Goal: Transaction & Acquisition: Purchase product/service

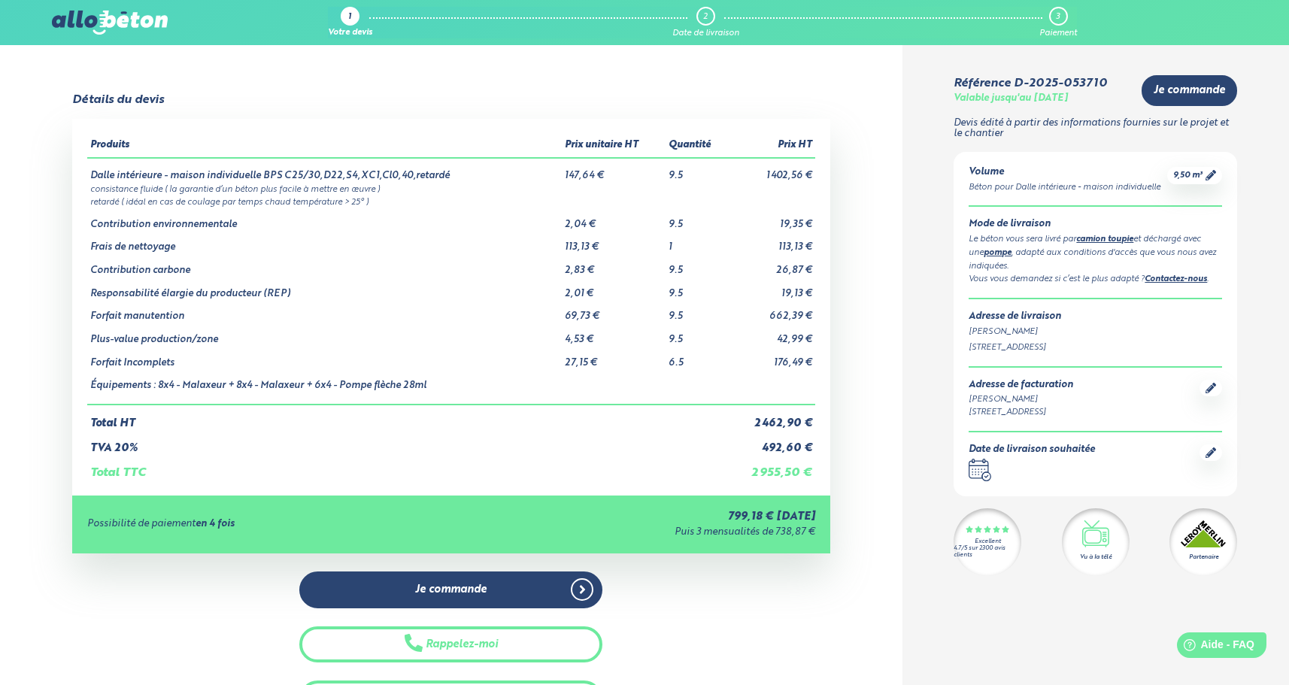
click at [778, 176] on td "1 402,56 €" at bounding box center [771, 170] width 87 height 24
drag, startPoint x: 765, startPoint y: 176, endPoint x: 773, endPoint y: 176, distance: 8.3
click at [773, 176] on td "1 402,56 €" at bounding box center [771, 170] width 87 height 24
drag, startPoint x: 574, startPoint y: 176, endPoint x: 592, endPoint y: 176, distance: 18.1
click at [592, 176] on td "147,64 €" at bounding box center [614, 170] width 104 height 24
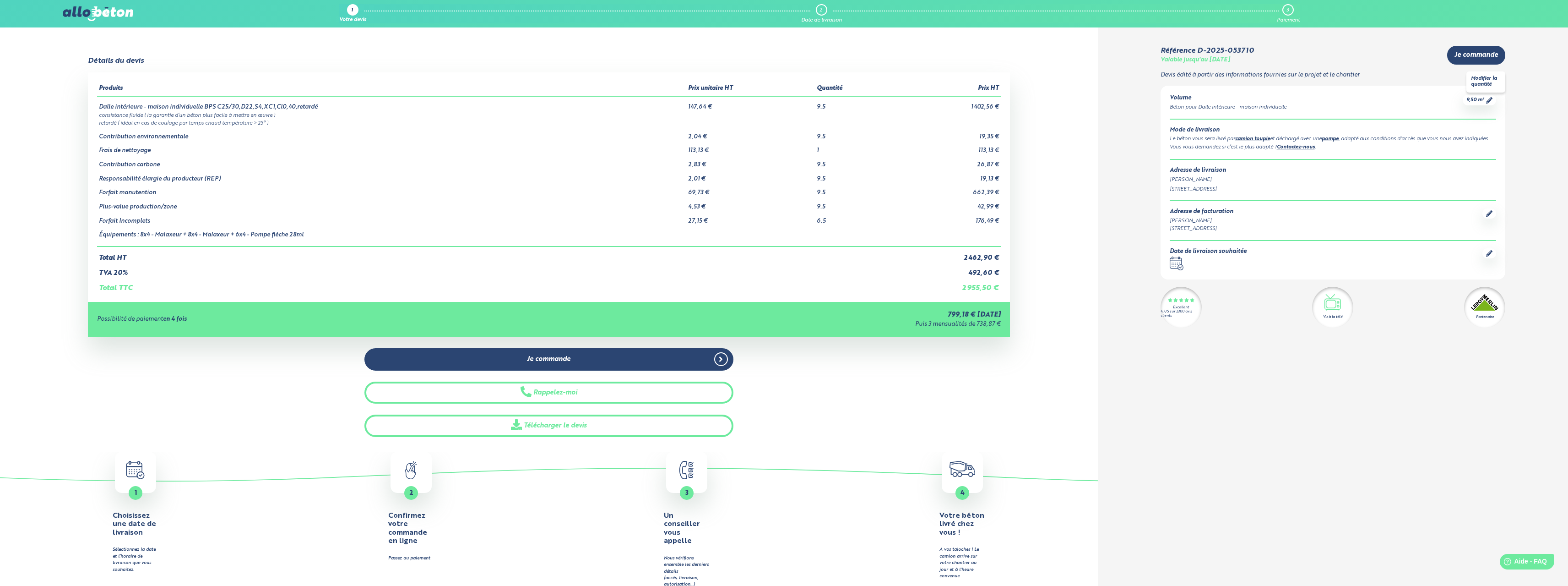
click at [784, 99] on icon at bounding box center [1489, 100] width 7 height 7
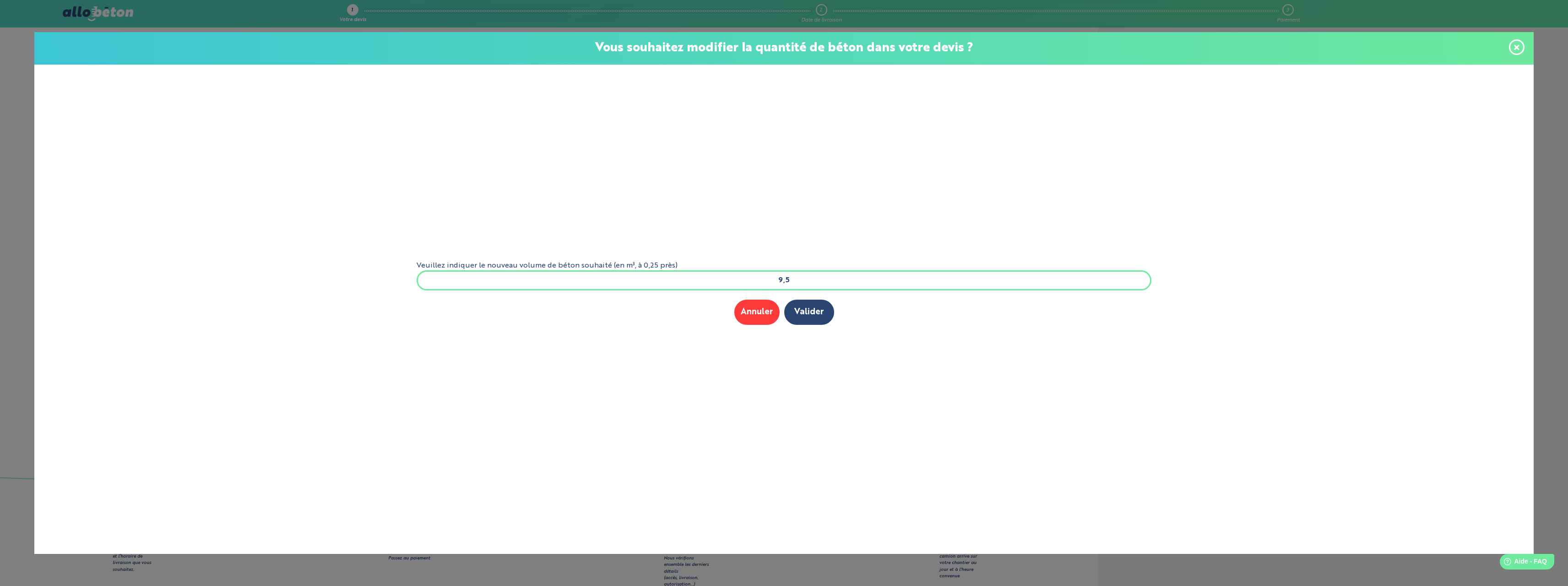
click at [784, 277] on input "9,5" at bounding box center [784, 280] width 735 height 20
type input "8.5"
click at [784, 316] on button "Valider" at bounding box center [809, 312] width 50 height 25
drag, startPoint x: 478, startPoint y: 256, endPoint x: 630, endPoint y: 278, distance: 153.6
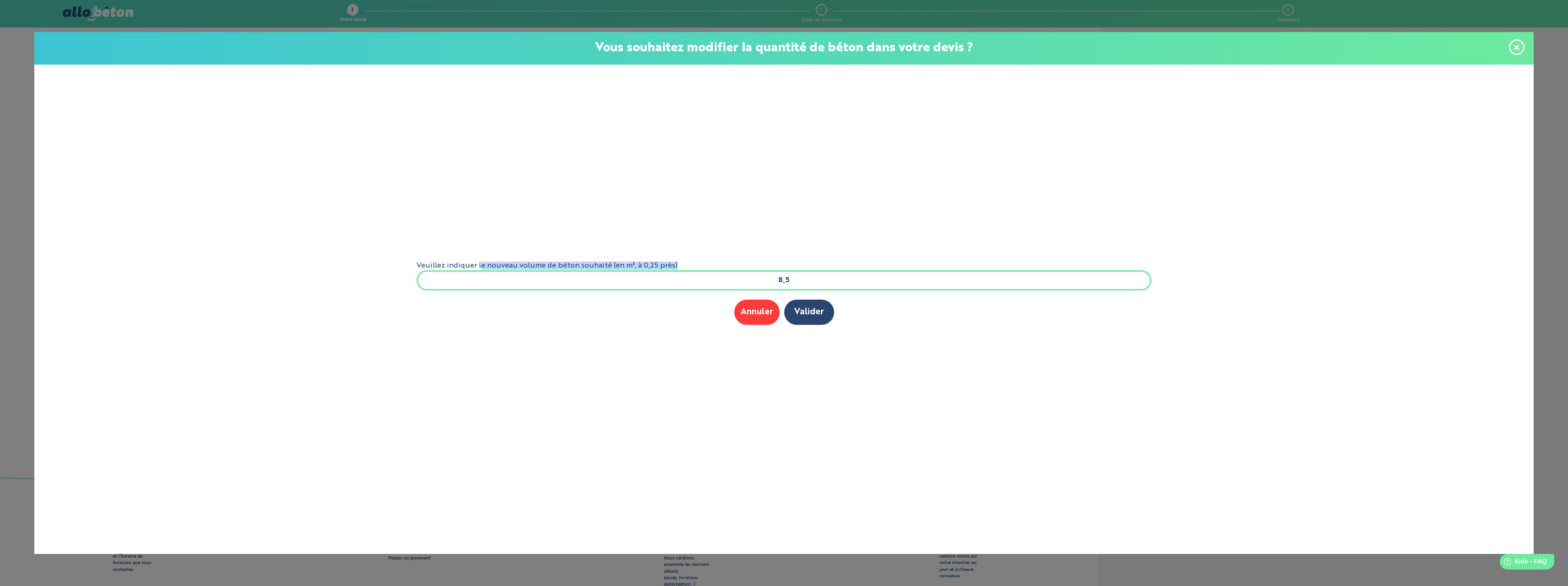
click at [630, 278] on form "Veuillez indiquer le nouveau volume de béton souhaité (en m³, à 0,25 près) 8,5 …" at bounding box center [784, 295] width 750 height 462
click at [806, 314] on button "Valider" at bounding box center [809, 312] width 50 height 25
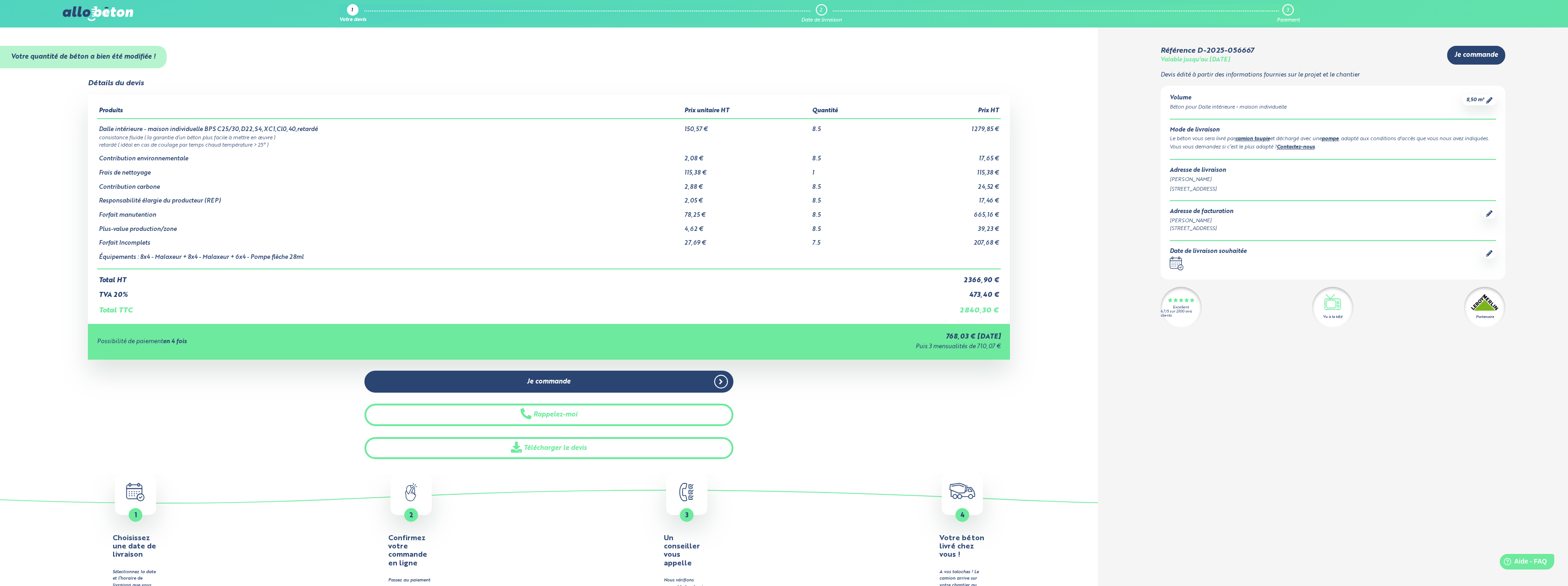
drag, startPoint x: 1223, startPoint y: 155, endPoint x: 1275, endPoint y: 158, distance: 52.1
click at [1273, 152] on div "Vous vous demandez si c’est le plus adapté ? Contactez-nous ." at bounding box center [1333, 147] width 327 height 9
click at [1406, 168] on div "Volume Béton pour Dalle intérieure - maison individuelle 8,50 m³ Mode de livrai…" at bounding box center [1333, 183] width 345 height 194
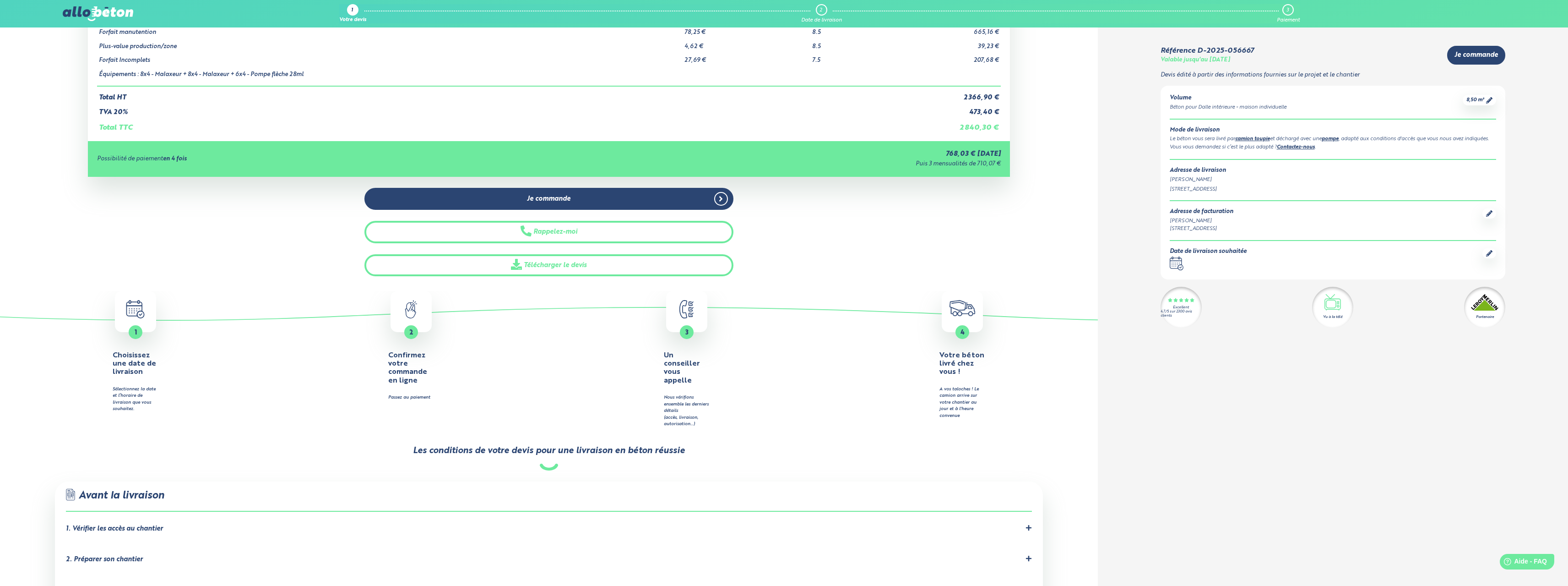
scroll to position [183, 0]
click at [937, 156] on div "768,03 € aujourd'hui" at bounding box center [780, 154] width 440 height 8
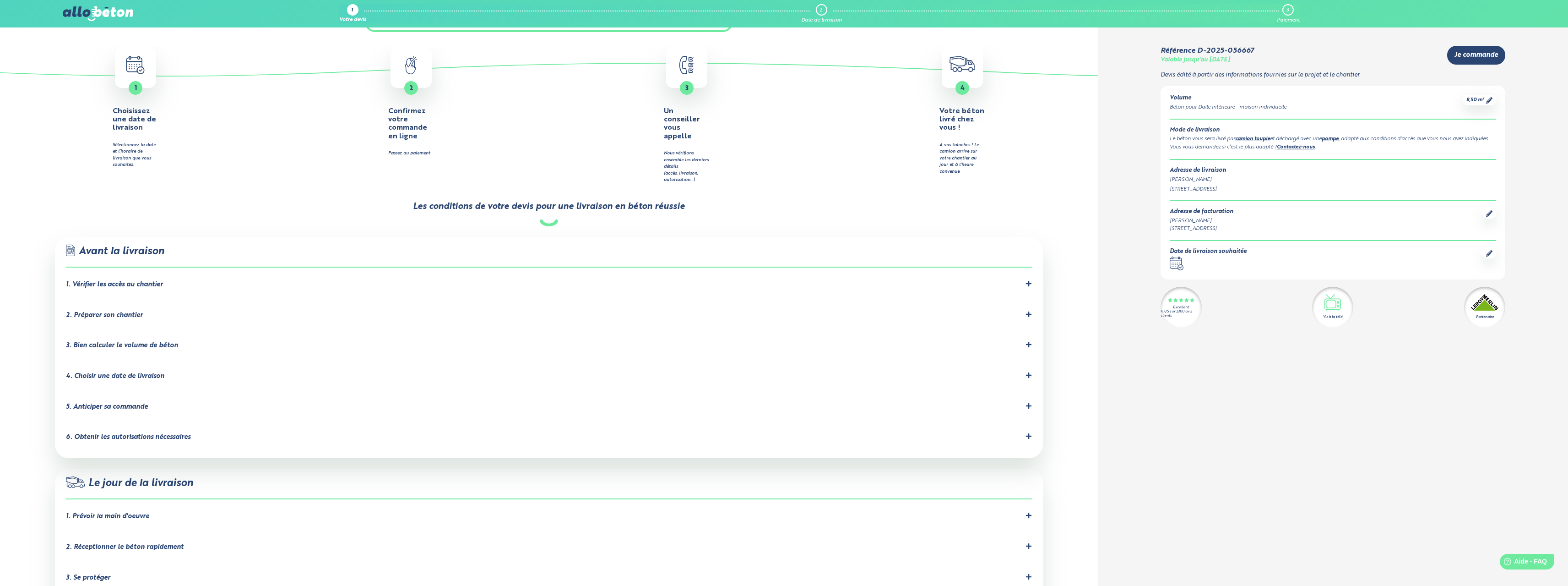
scroll to position [458, 0]
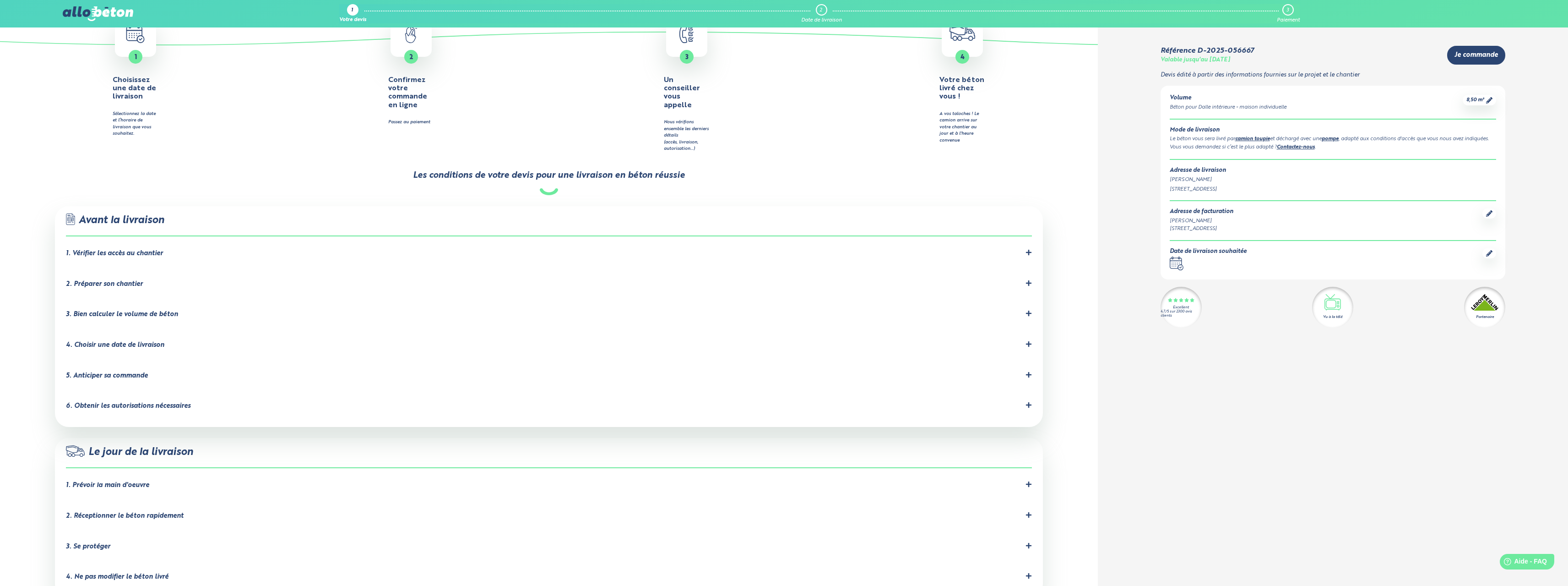
click at [132, 250] on div "1. Vérifier les accès au chantier" at bounding box center [114, 253] width 97 height 8
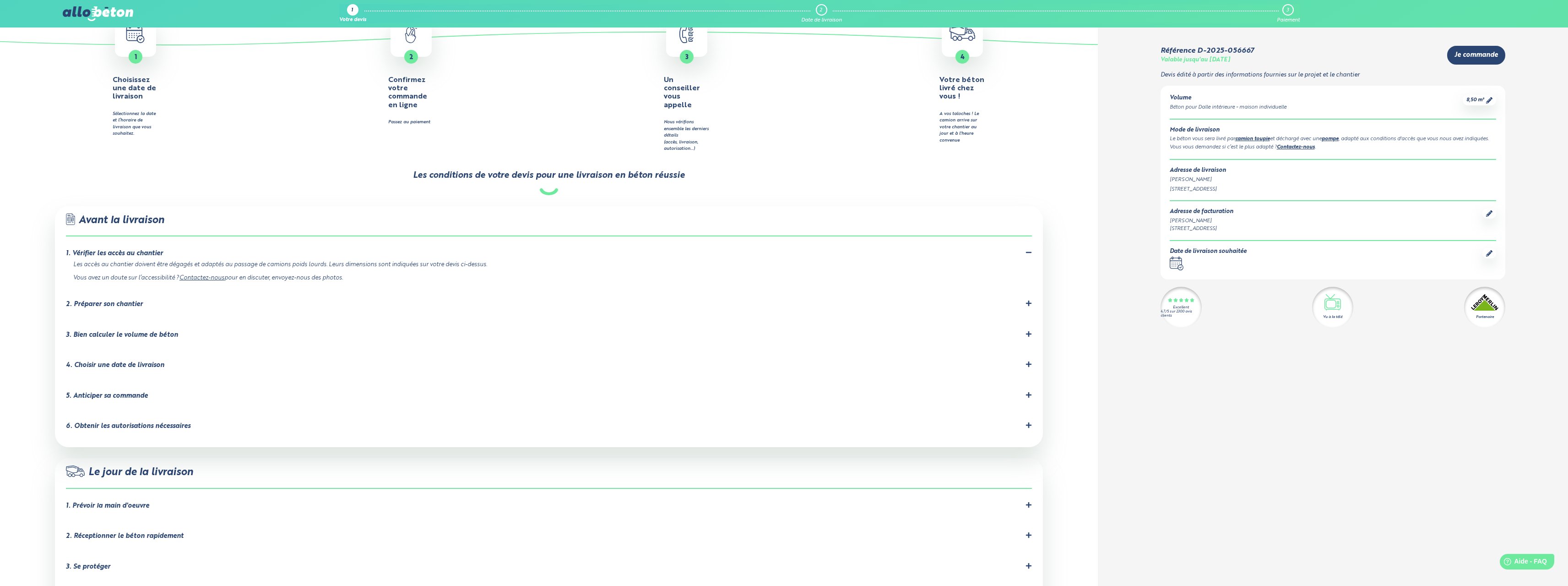
drag, startPoint x: 150, startPoint y: 246, endPoint x: 435, endPoint y: 248, distance: 285.0
click at [435, 261] on div "Les accès au chantier doivent être dégagés et adaptés au passage de camions poi…" at bounding box center [547, 271] width 948 height 20
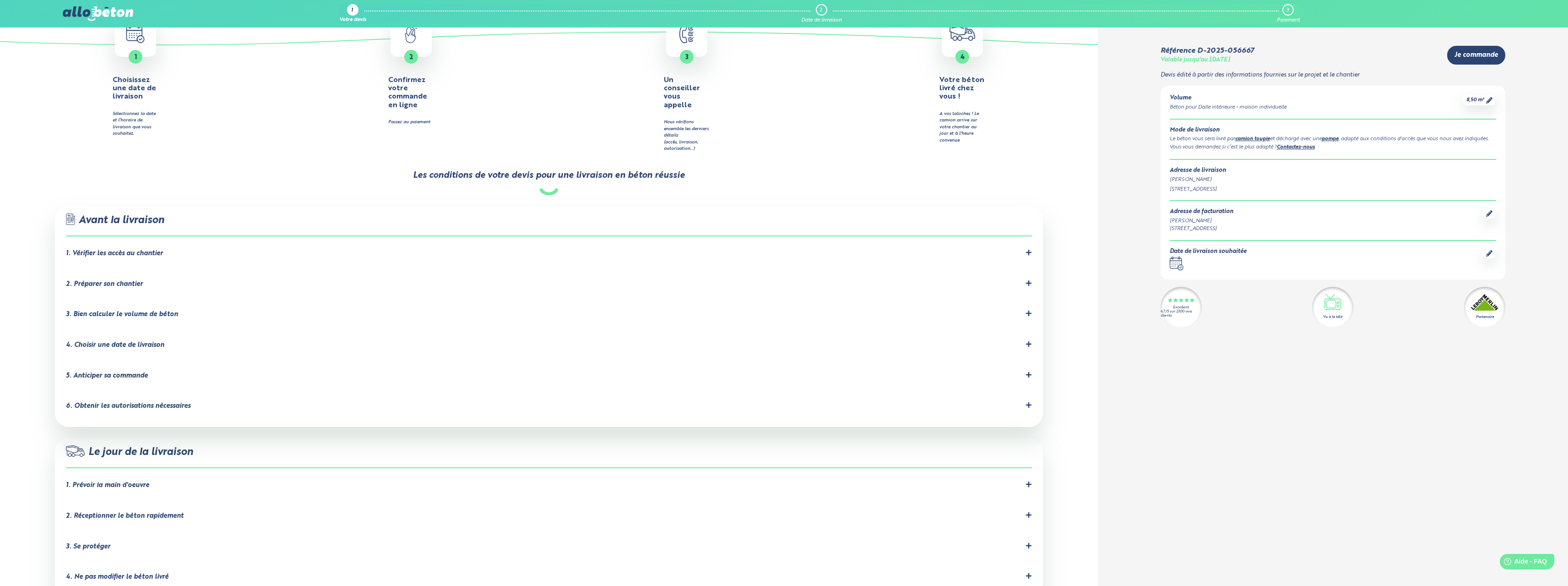
click at [290, 249] on div "1. Vérifier les accès au chantier" at bounding box center [548, 253] width 966 height 9
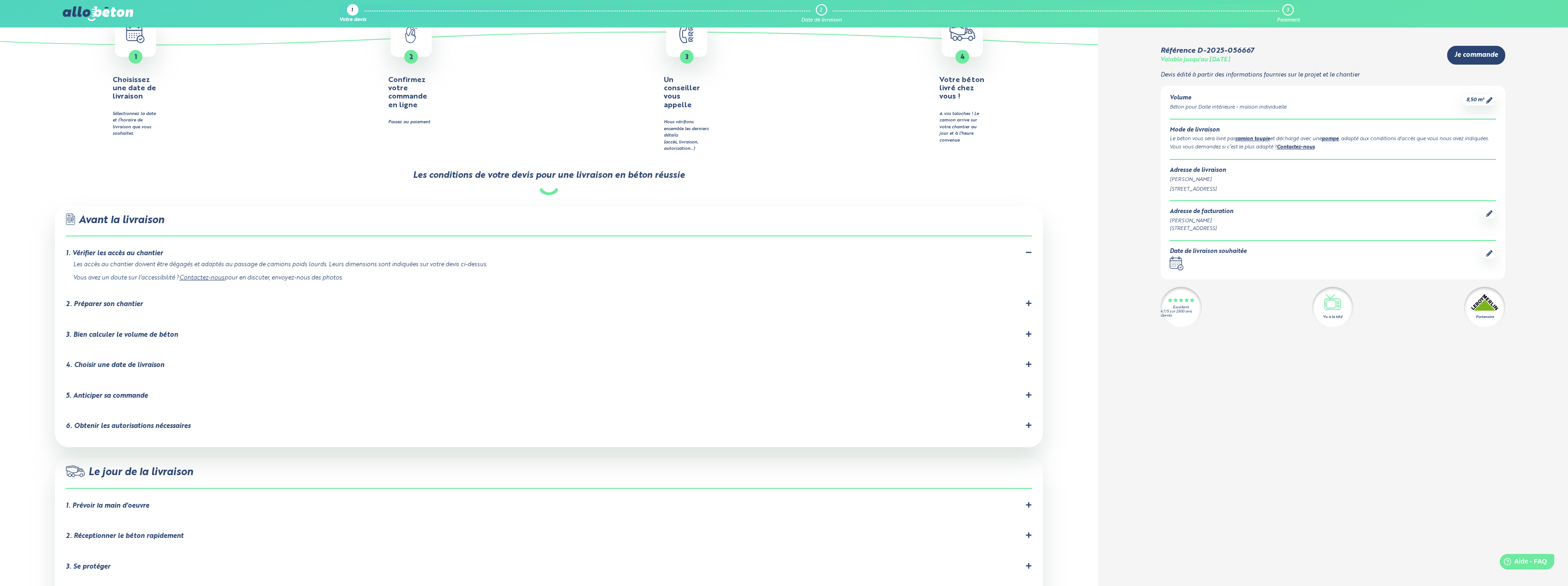
click at [150, 361] on div "4. Choisir une date de livraison" at bounding box center [115, 365] width 99 height 8
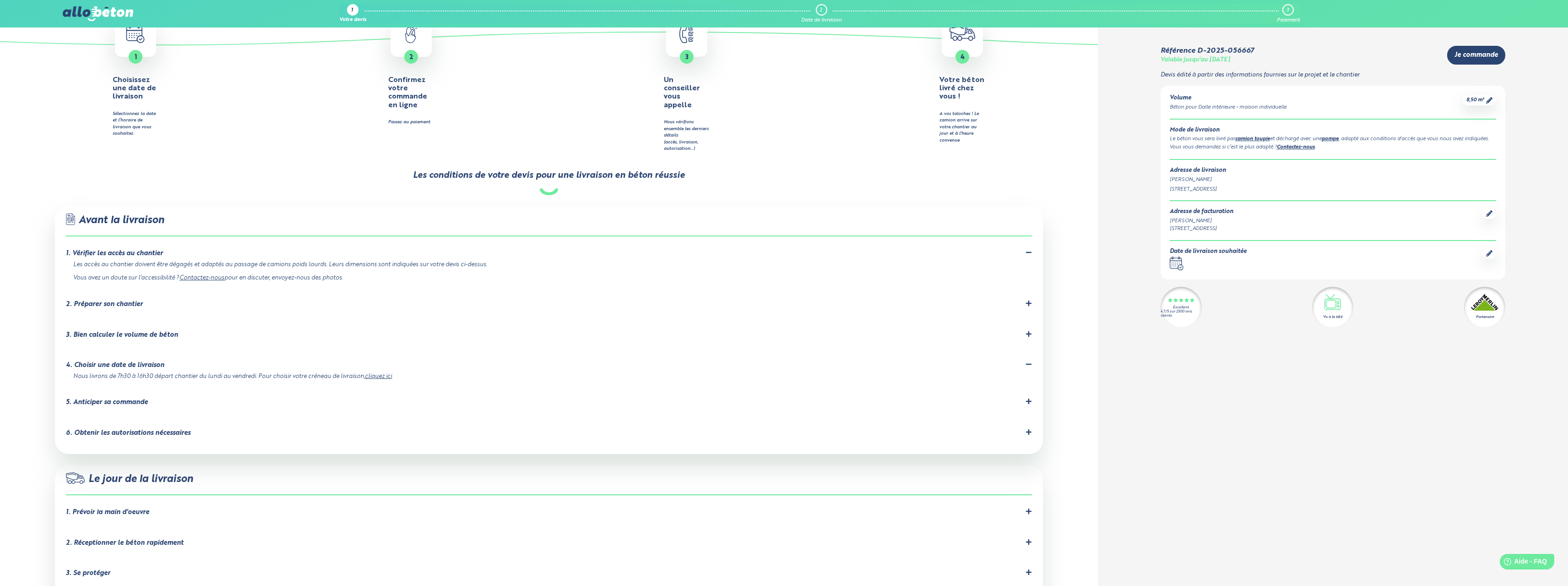
click at [388, 373] on link "cliquez ici" at bounding box center [378, 376] width 27 height 6
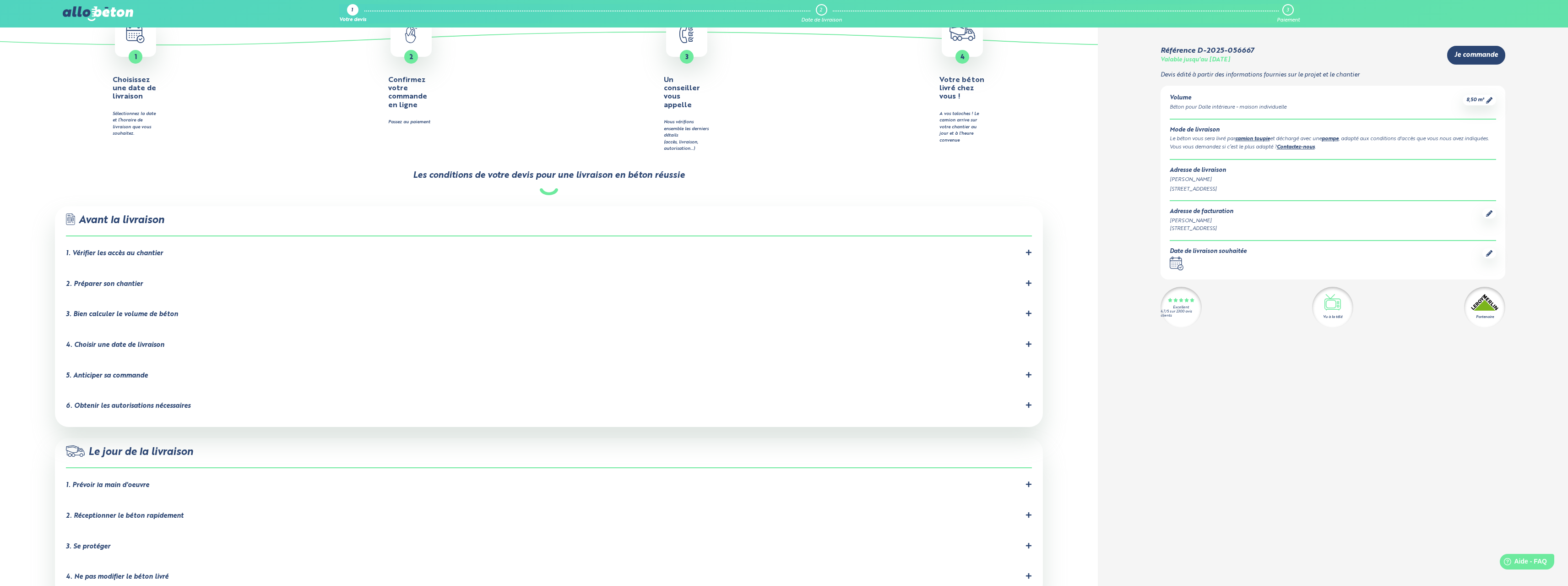
click at [189, 402] on div "6. Obtenir les autorisations nécessaires" at bounding box center [128, 406] width 125 height 8
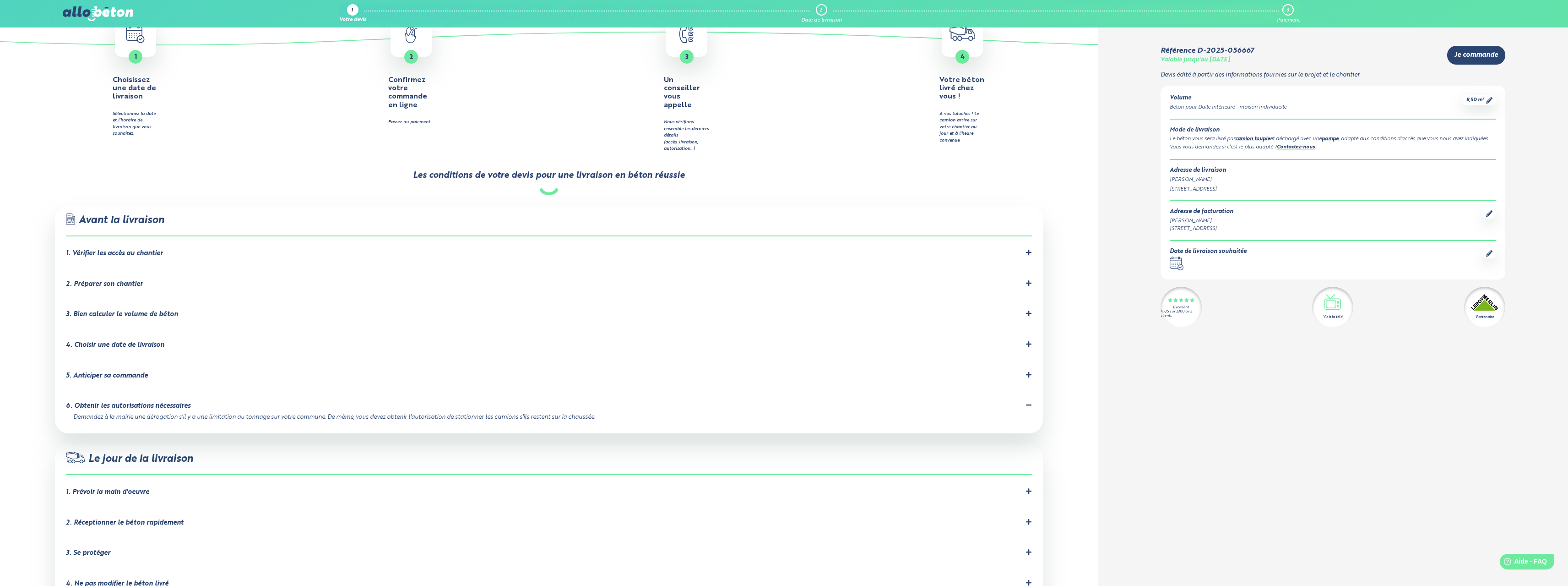
click at [136, 372] on div "5. Anticiper sa commande" at bounding box center [107, 376] width 82 height 8
click at [125, 341] on div "4. Choisir une date de livraison" at bounding box center [115, 345] width 99 height 8
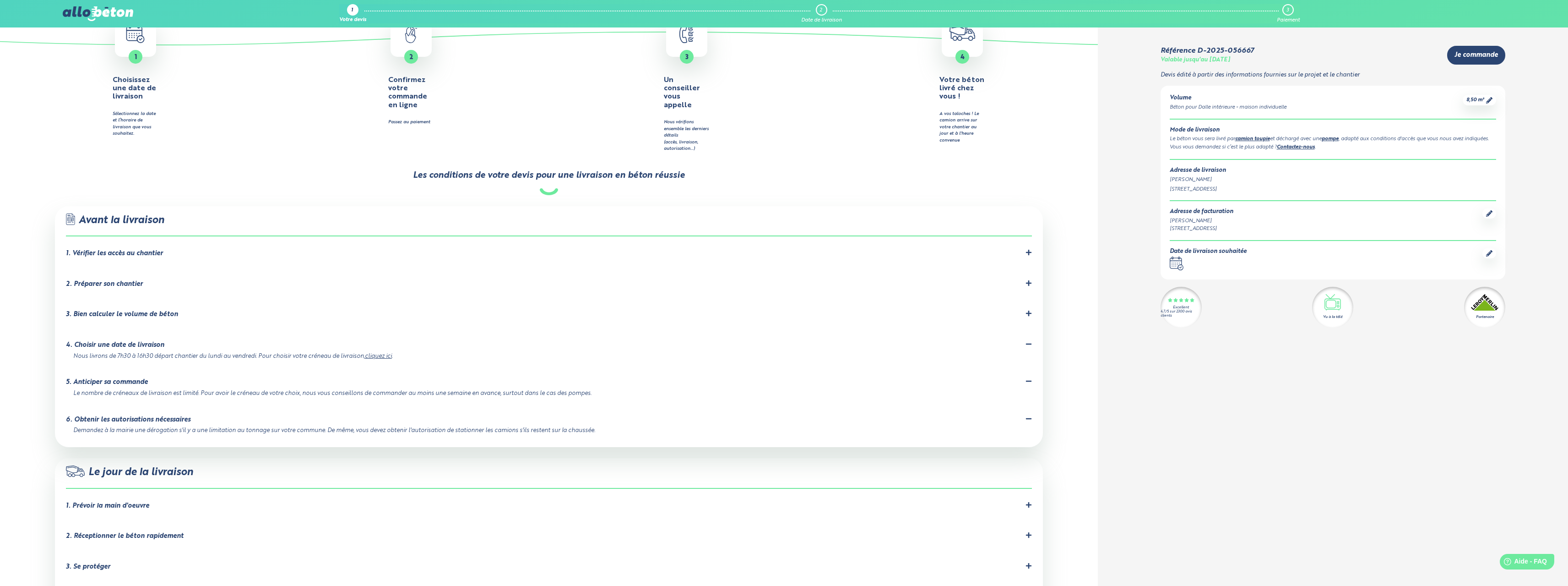
click at [110, 311] on div "3. Bien calculer le volume de béton" at bounding box center [122, 314] width 112 height 8
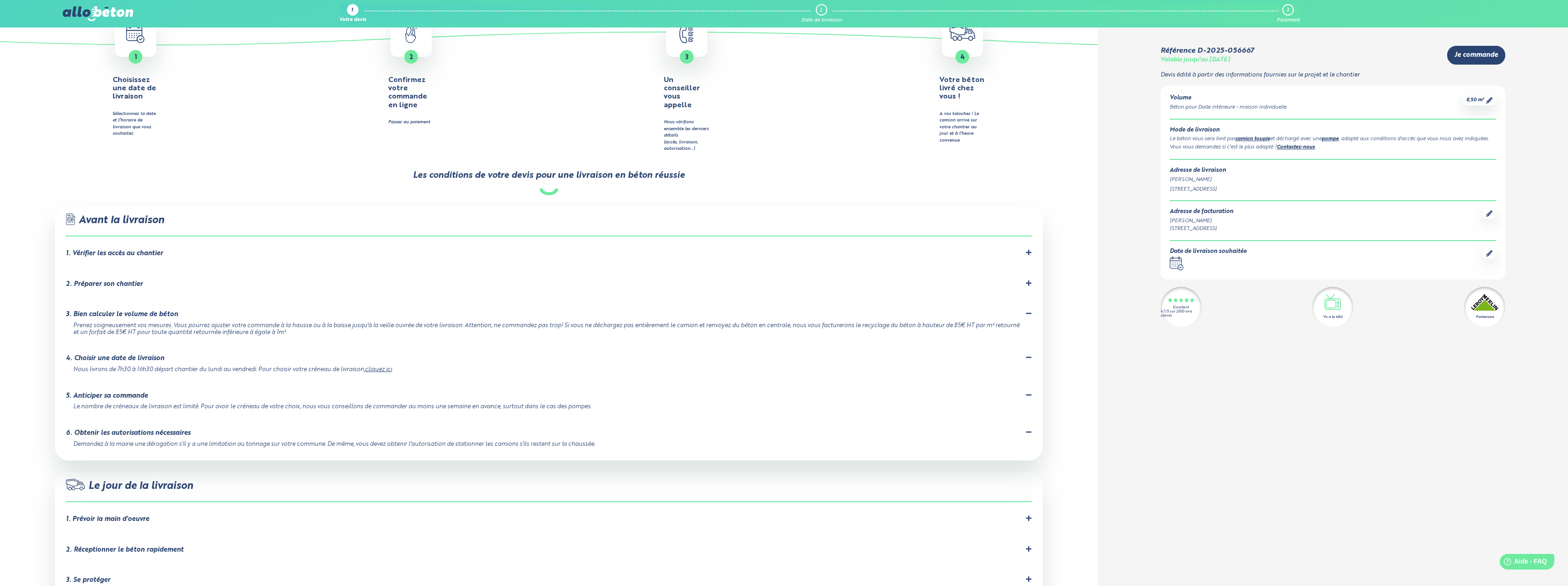
click at [122, 274] on li "2. Préparer son chantier Le chantier devra être prêt pour l'arrivée du camion. …" at bounding box center [548, 286] width 966 height 30
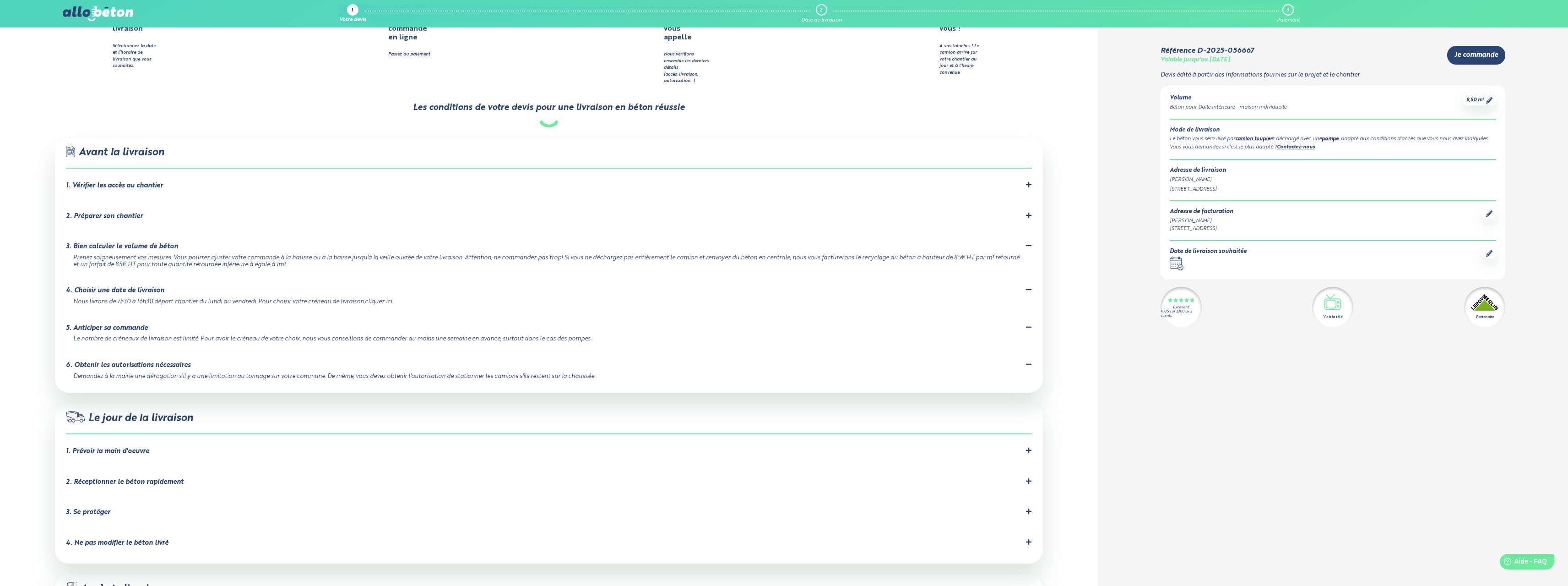
scroll to position [641, 0]
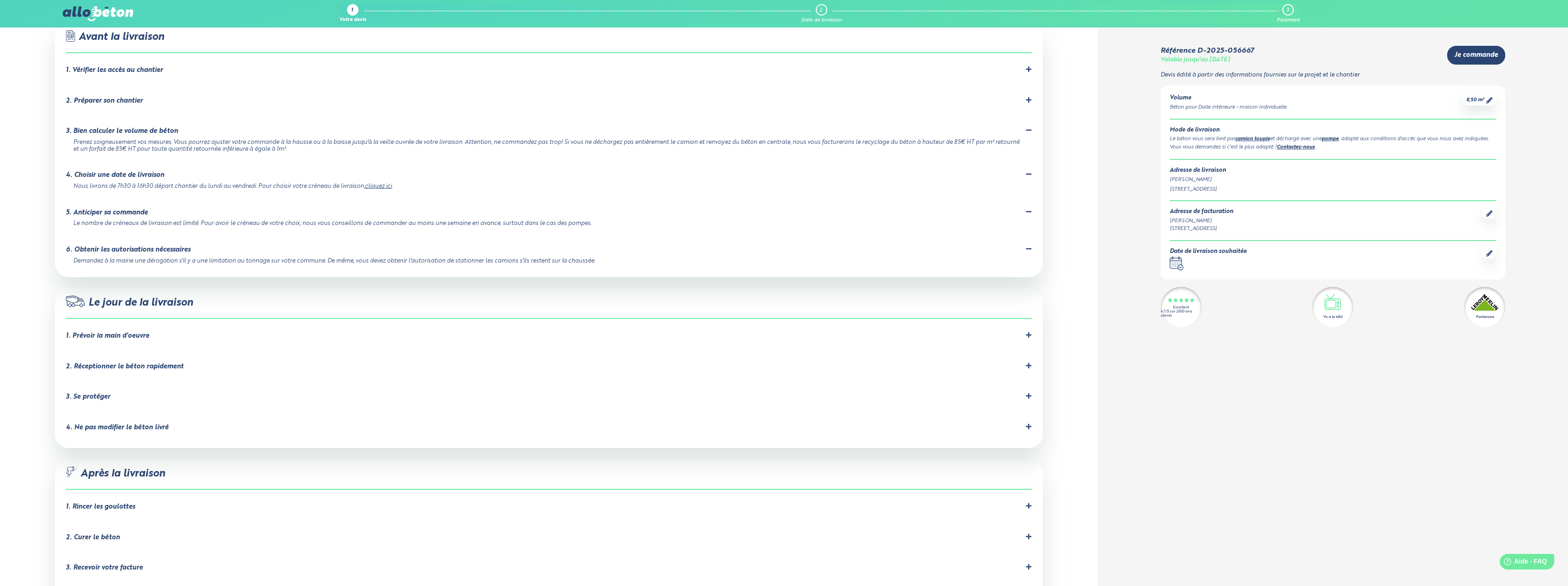
click at [115, 393] on div "3. Se protéger" at bounding box center [548, 397] width 966 height 9
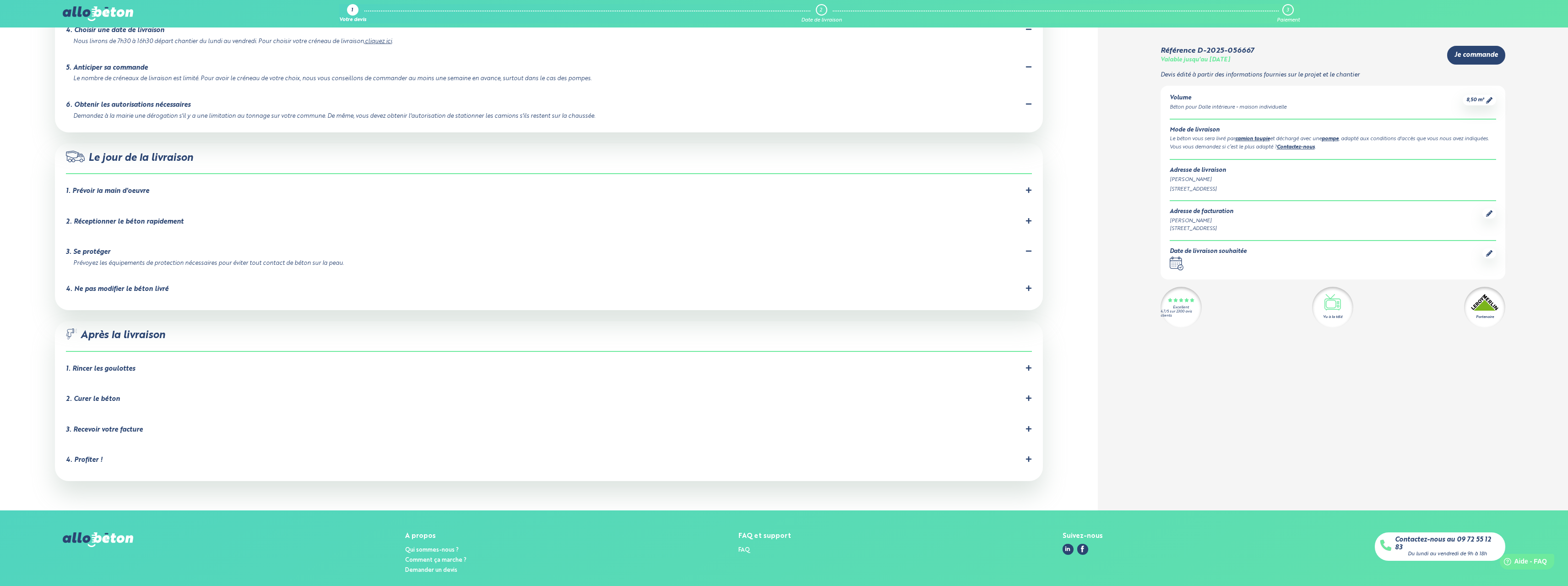
scroll to position [789, 0]
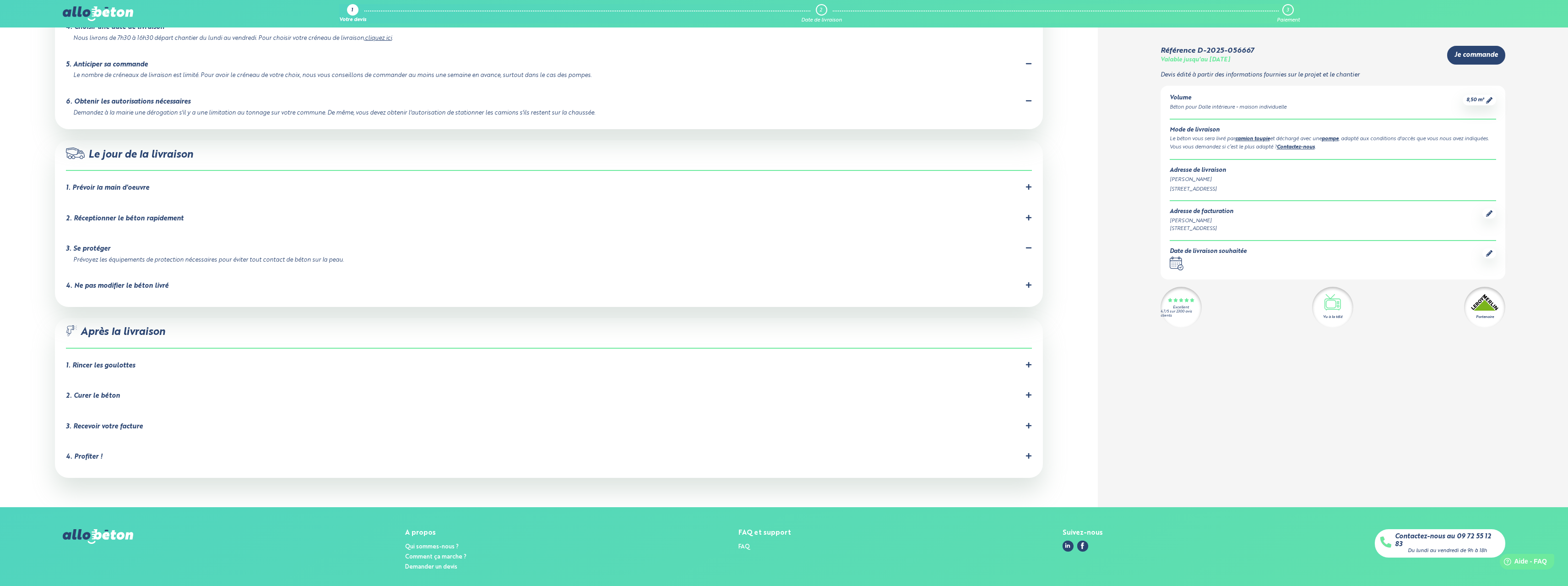
click at [145, 282] on div "4. Ne pas modifier le béton livré" at bounding box center [117, 286] width 102 height 8
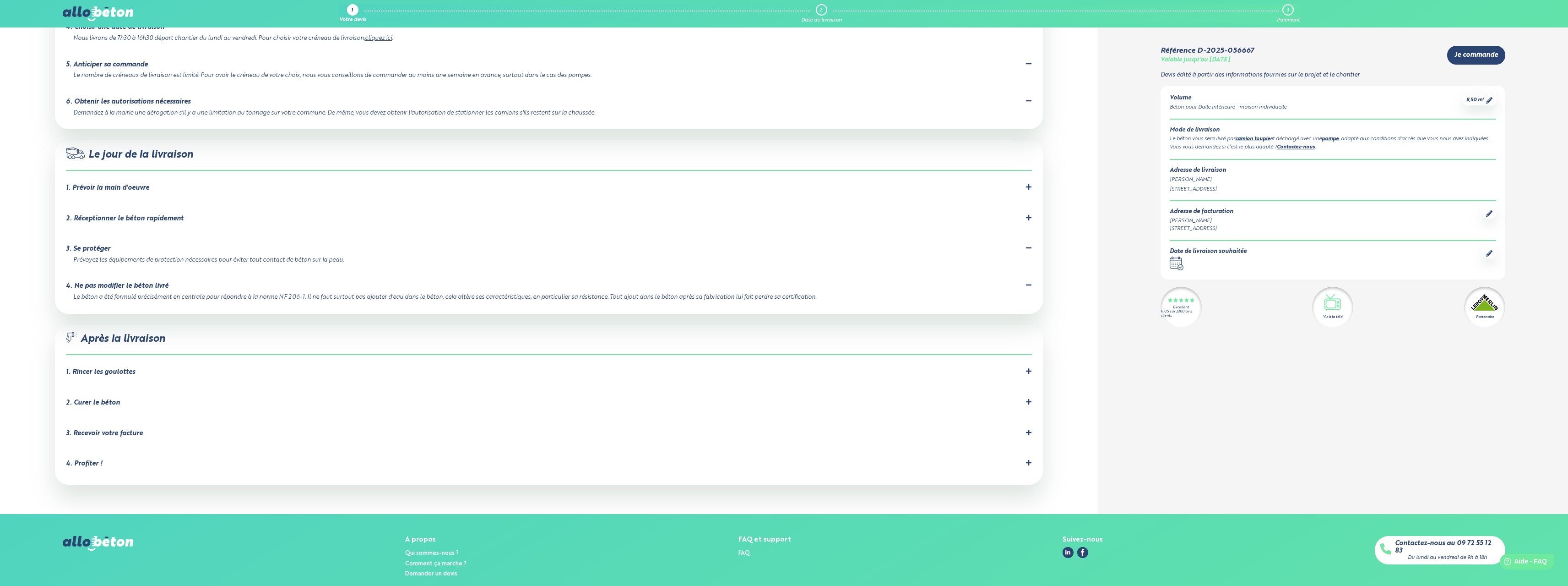
click at [139, 368] on div "1. Rincer les goulottes" at bounding box center [548, 372] width 966 height 9
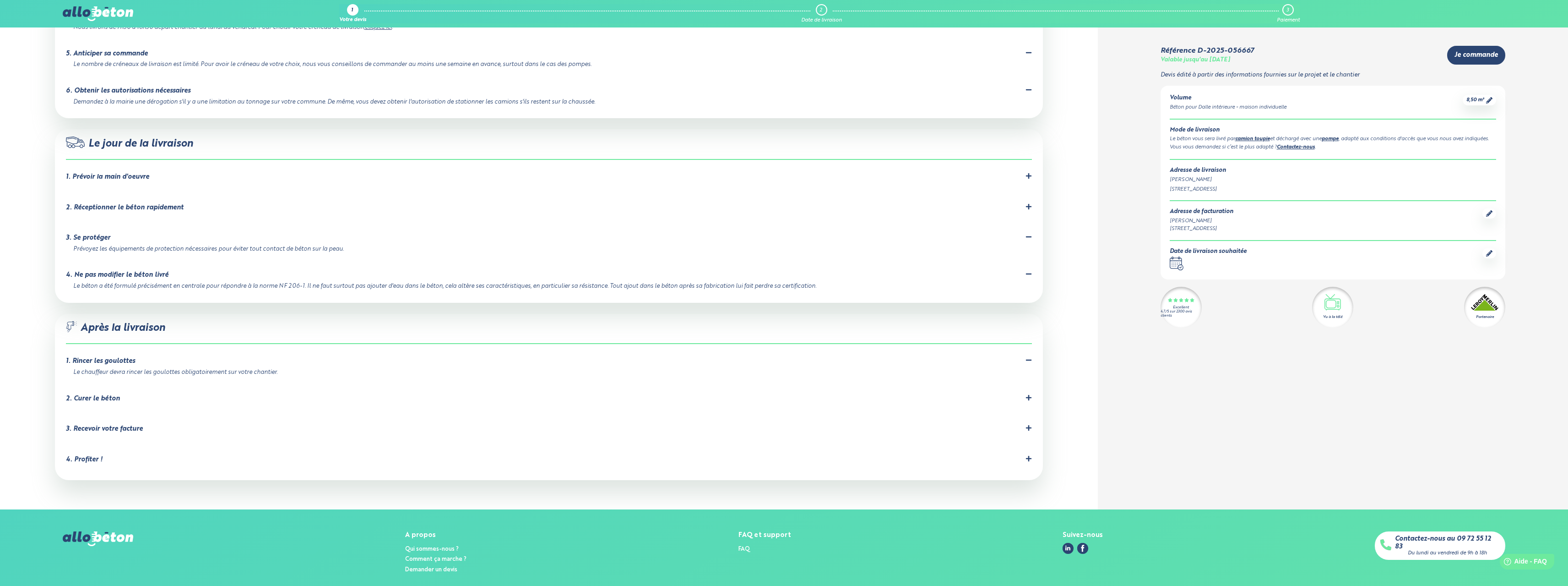
scroll to position [803, 0]
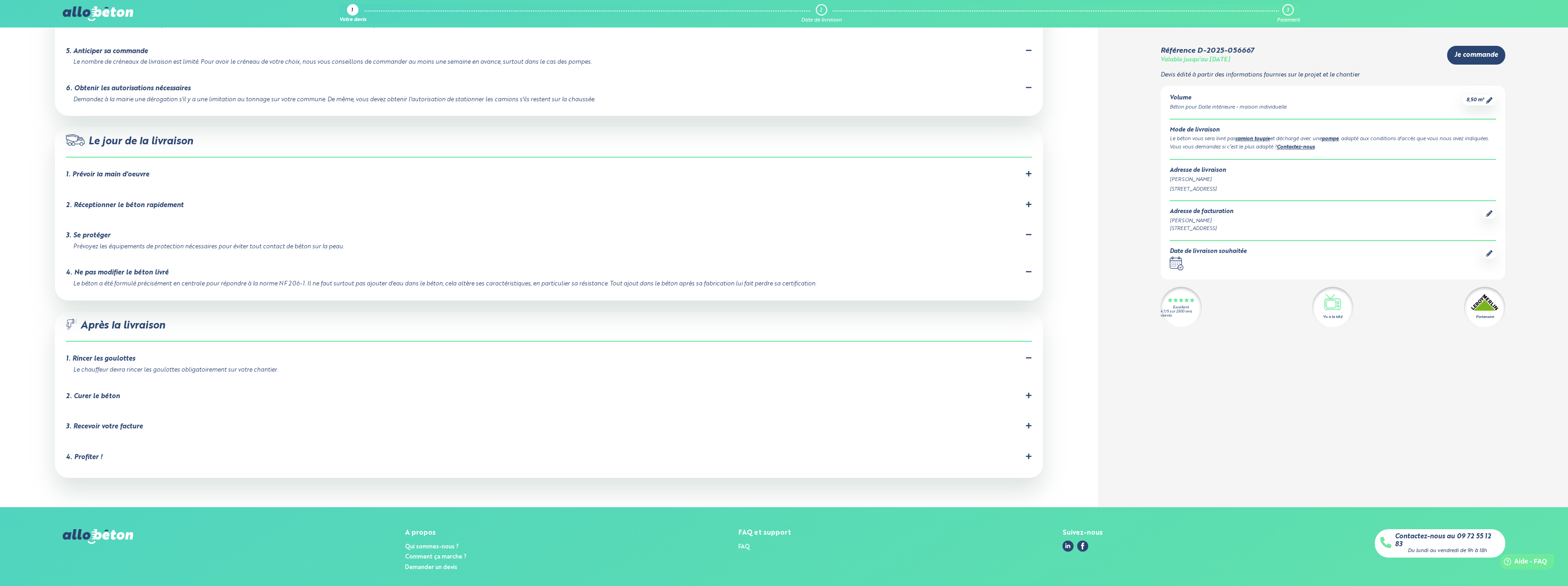
click at [89, 393] on div "2. Curer le béton" at bounding box center [93, 397] width 54 height 8
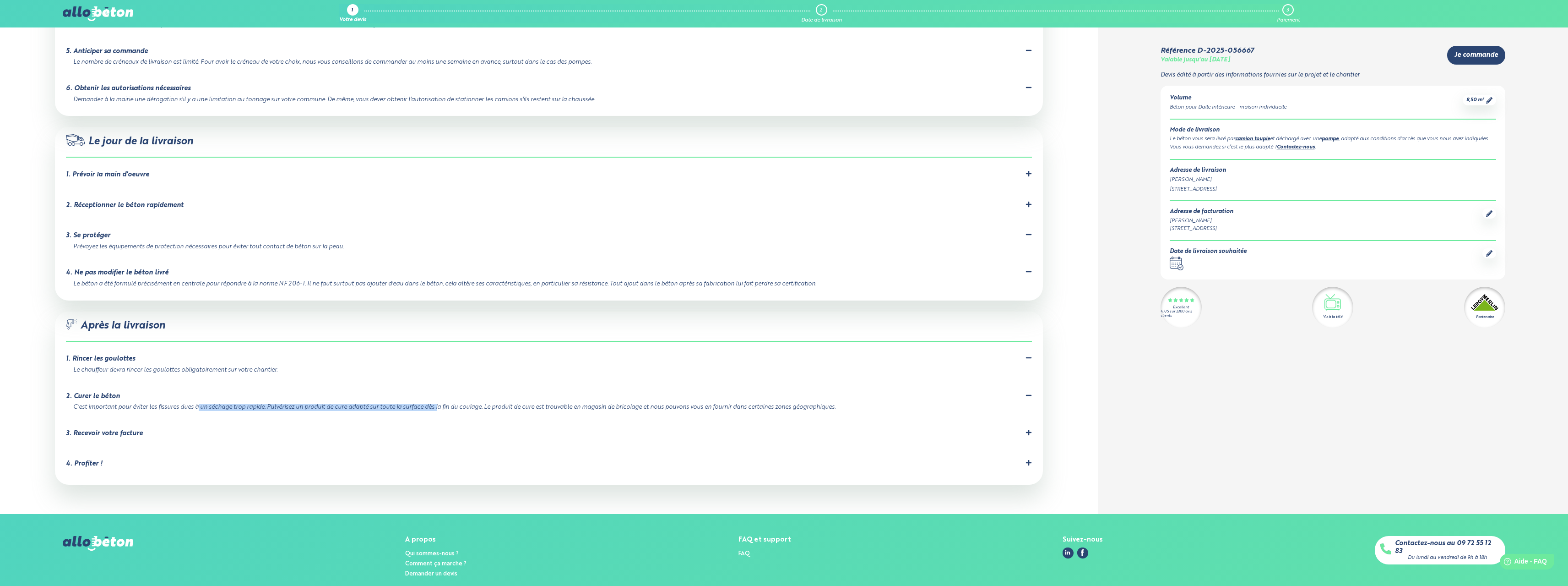
drag, startPoint x: 117, startPoint y: 376, endPoint x: 354, endPoint y: 372, distance: 237.0
click at [354, 404] on div "C'est important pour éviter les fissures dues à un séchage trop rapide. Pulvéri…" at bounding box center [547, 407] width 948 height 7
click at [354, 383] on li "2. Curer le béton C'est important pour éviter les fissures dues à un séchage tr…" at bounding box center [548, 401] width 966 height 37
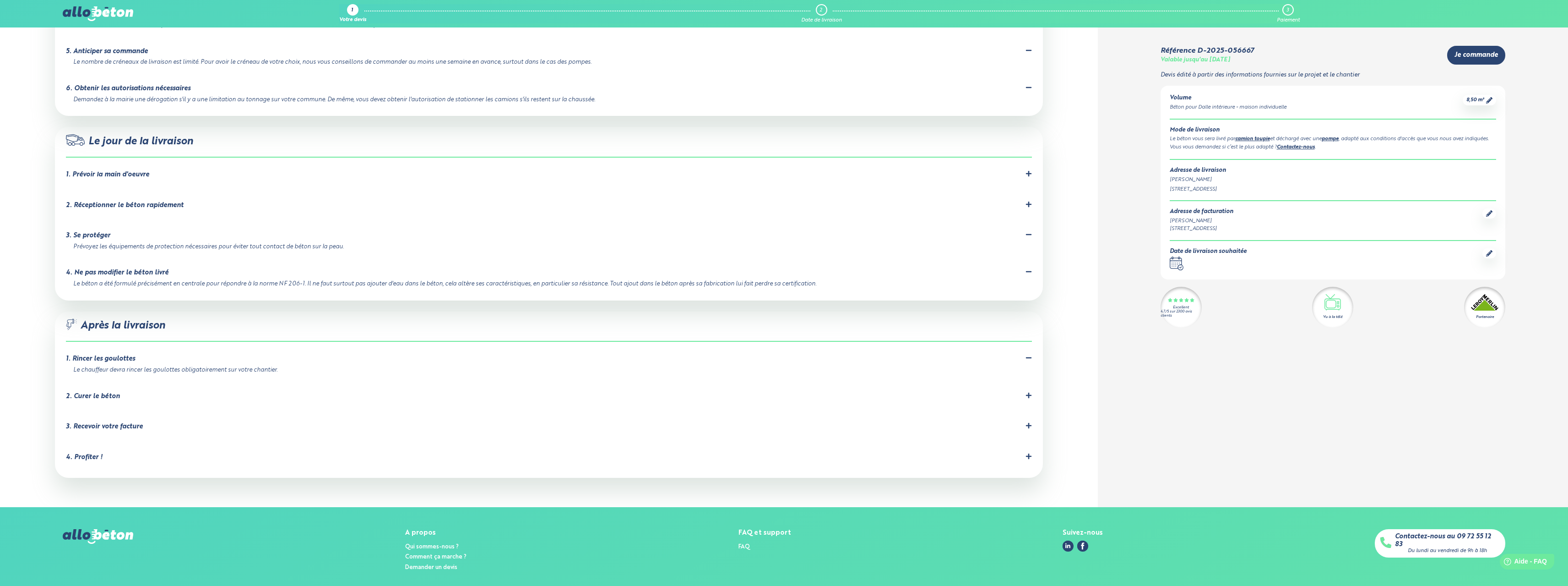
click at [134, 383] on li "2. Curer le béton C'est important pour éviter les fissures dues à un séchage tr…" at bounding box center [548, 398] width 966 height 30
drag, startPoint x: 125, startPoint y: 359, endPoint x: 75, endPoint y: 368, distance: 50.8
click at [73, 392] on div "2. Curer le béton C'est important pour éviter les fissures dues à un séchage tr…" at bounding box center [548, 398] width 966 height 12
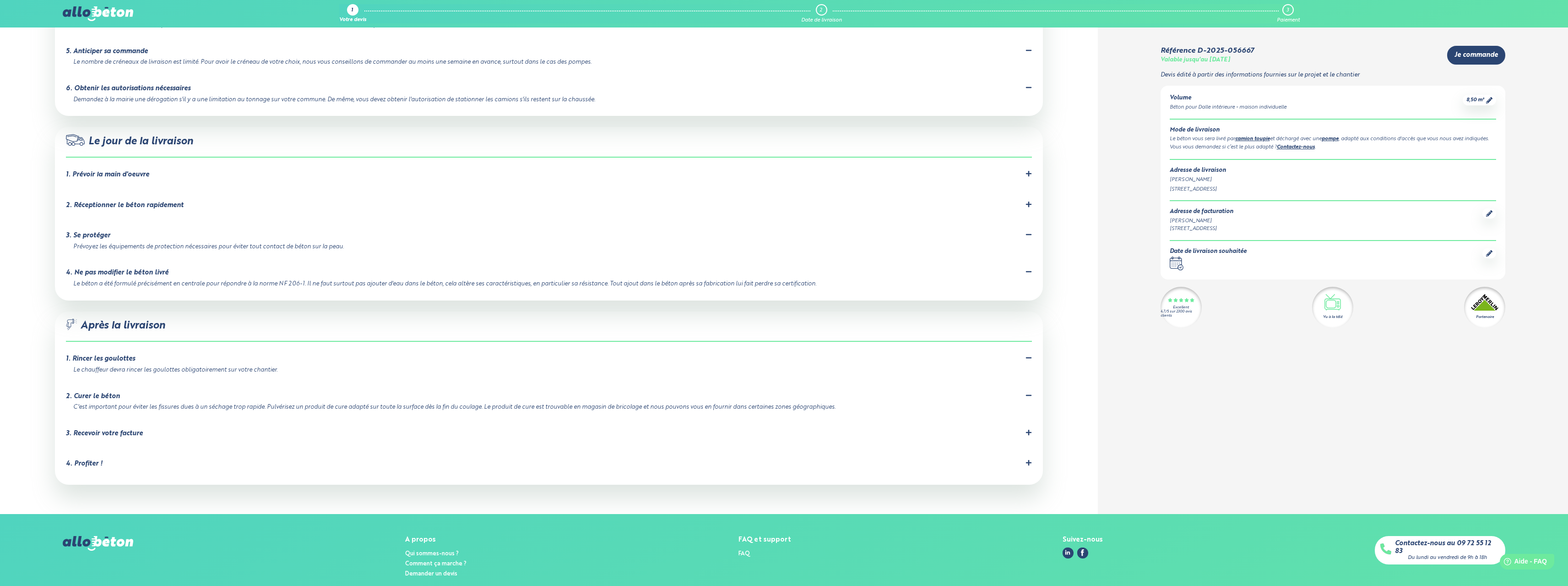
click at [119, 429] on div "3. Recevoir votre facture" at bounding box center [104, 433] width 77 height 8
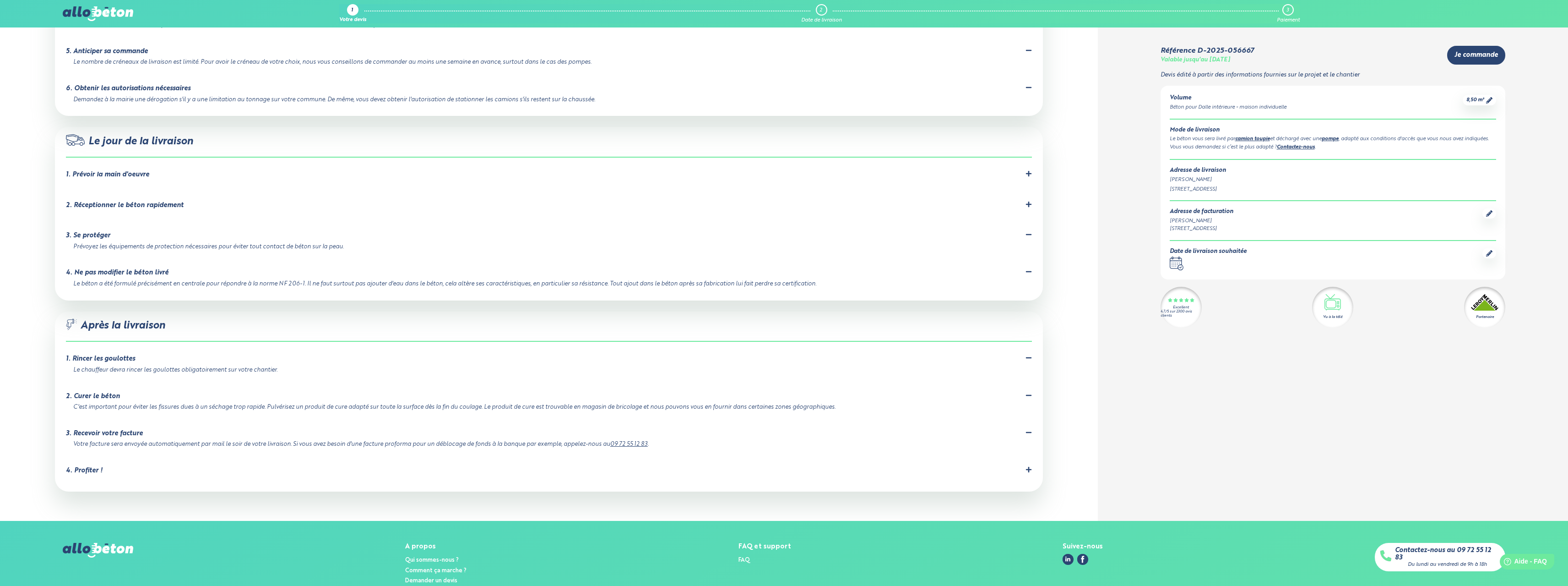
click at [110, 457] on li "4. Profiter ! Votre béton est coulé, bravo vous pouvez être fier de vous ! N'hé…" at bounding box center [548, 473] width 966 height 30
click at [117, 467] on div "4. Profiter !" at bounding box center [548, 471] width 966 height 9
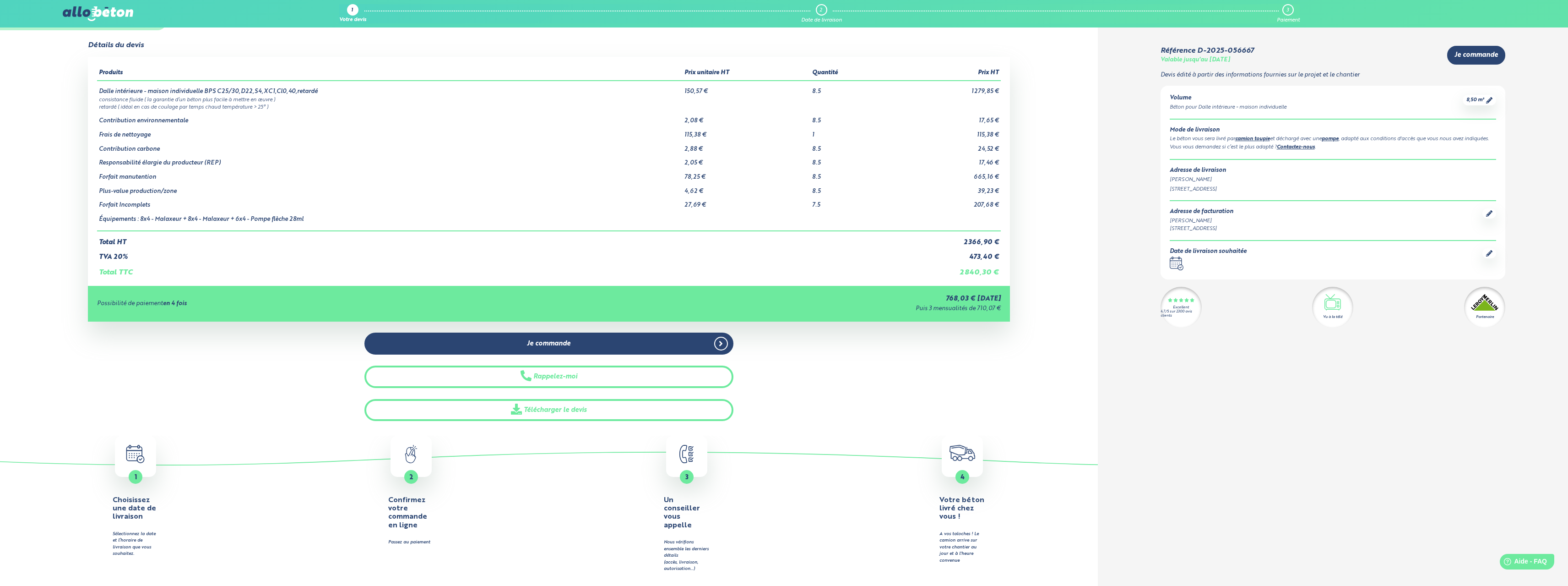
scroll to position [0, 0]
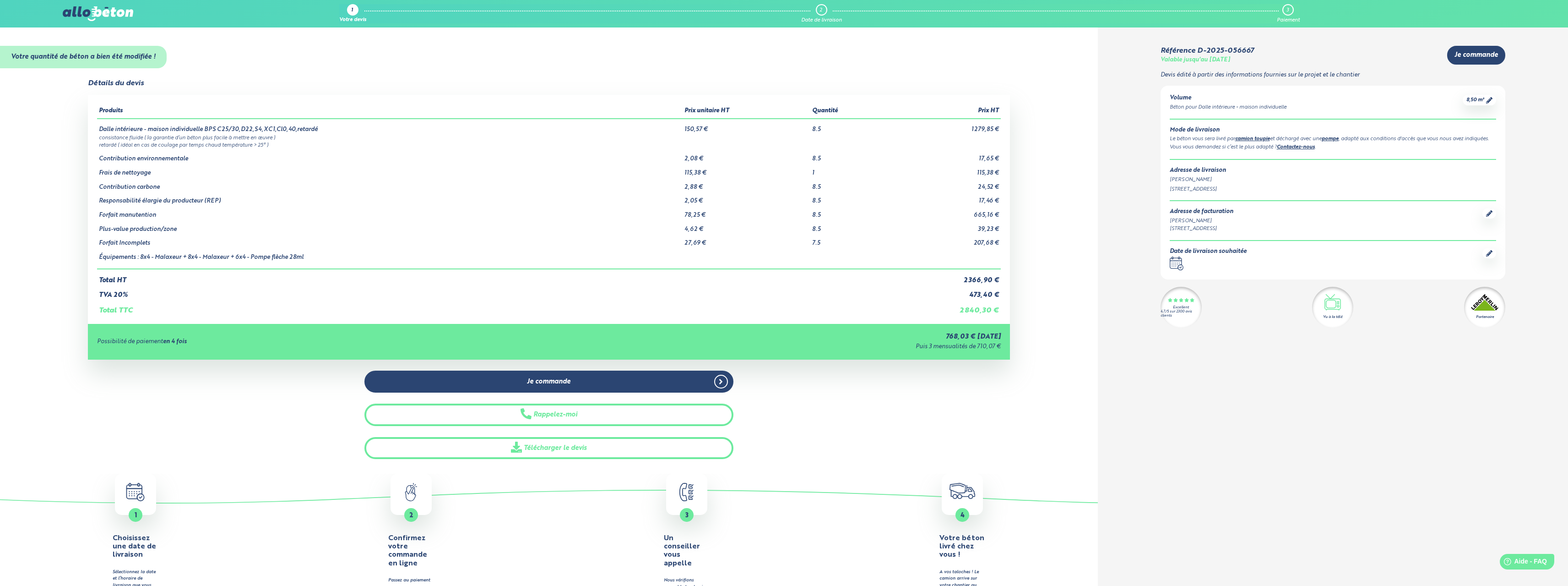
click at [1295, 150] on link "Contactez-nous" at bounding box center [1296, 147] width 38 height 5
click at [1291, 150] on link "Contactez-nous" at bounding box center [1296, 147] width 38 height 5
drag, startPoint x: 1188, startPoint y: 197, endPoint x: 1286, endPoint y: 218, distance: 100.2
click at [1286, 218] on div "Volume Béton pour Dalle intérieure - maison individuelle 8,50 m³ Mode de livrai…" at bounding box center [1333, 183] width 345 height 194
click at [1163, 236] on div "Volume Béton pour Dalle intérieure - maison individuelle 8,50 m³ Mode de livrai…" at bounding box center [1333, 183] width 345 height 194
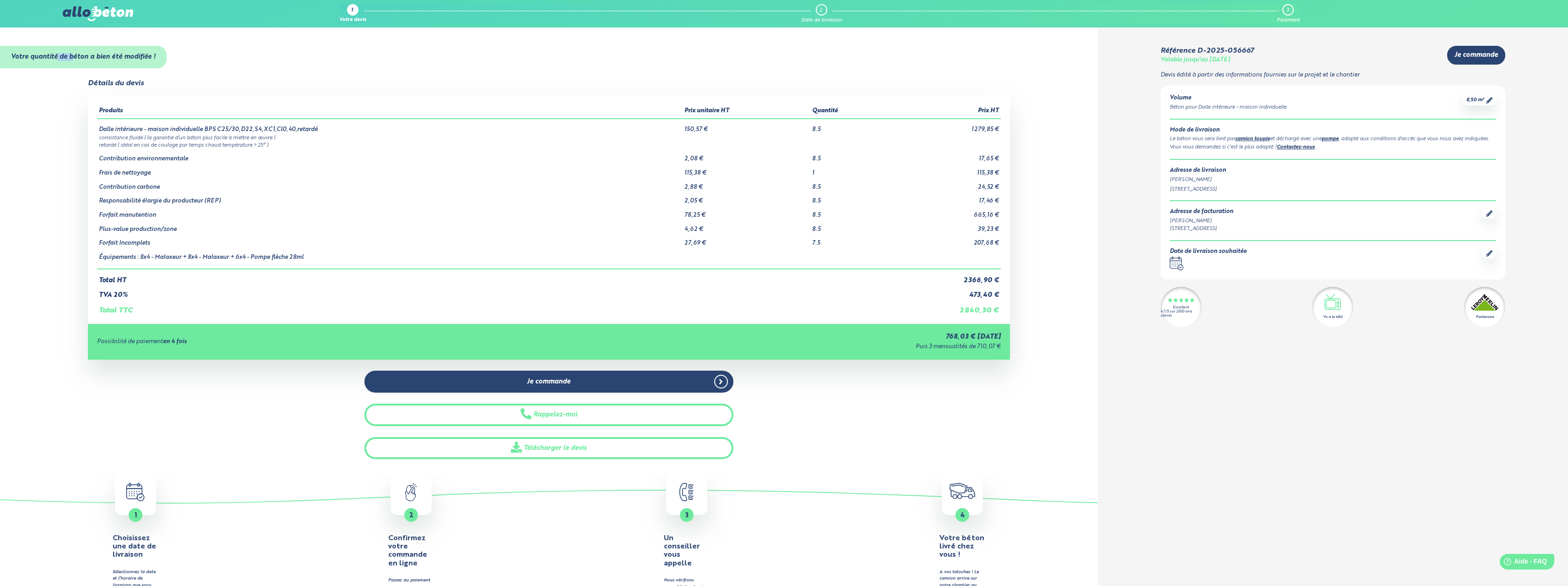
drag, startPoint x: 57, startPoint y: 49, endPoint x: 72, endPoint y: 52, distance: 15.3
click at [72, 52] on div "Votre quantité de béton a bien été modifiée !" at bounding box center [83, 57] width 167 height 23
